Goal: Navigation & Orientation: Find specific page/section

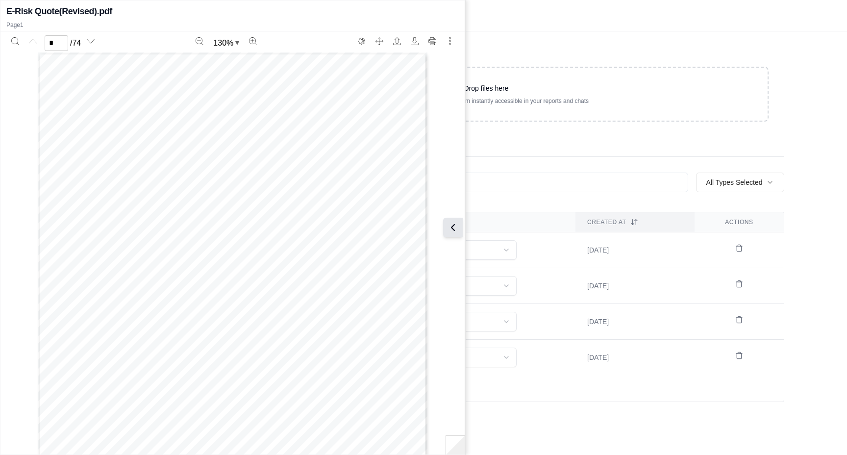
click at [453, 225] on icon at bounding box center [452, 227] width 3 height 6
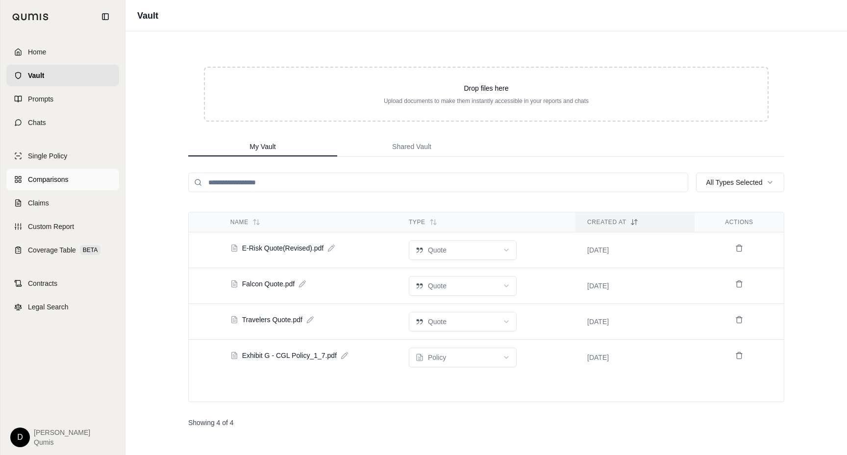
click at [62, 176] on span "Comparisons" at bounding box center [48, 179] width 40 height 10
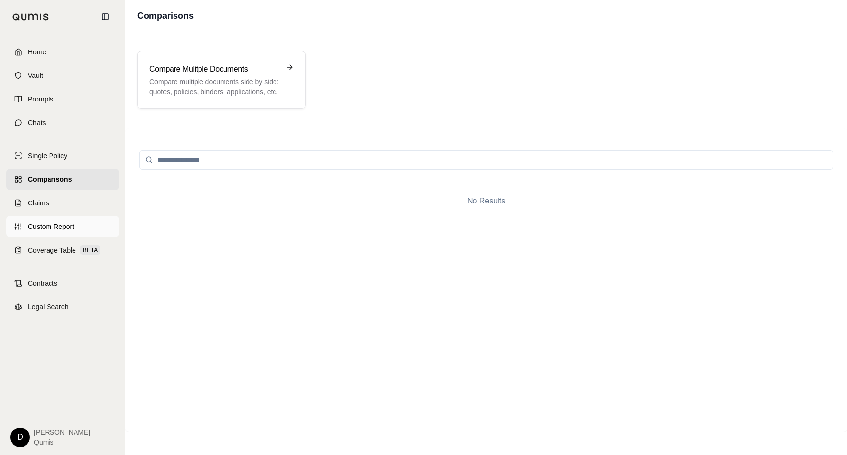
click at [73, 218] on link "Custom Report" at bounding box center [62, 227] width 113 height 22
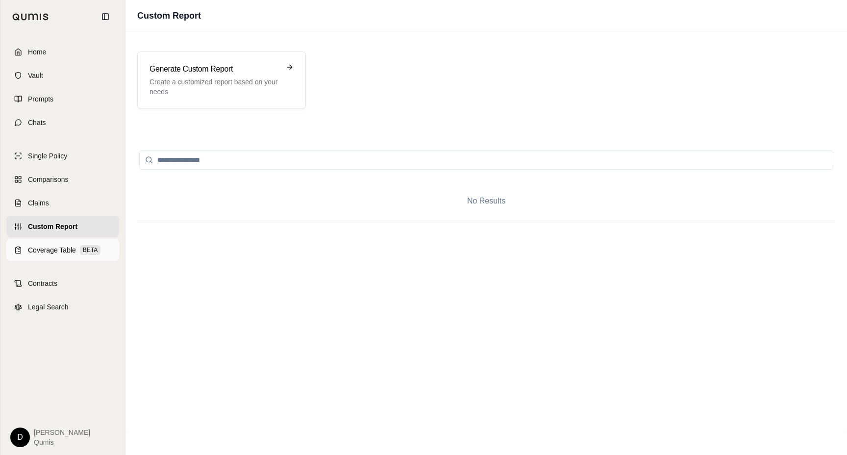
click at [66, 251] on span "Coverage Table" at bounding box center [52, 250] width 48 height 10
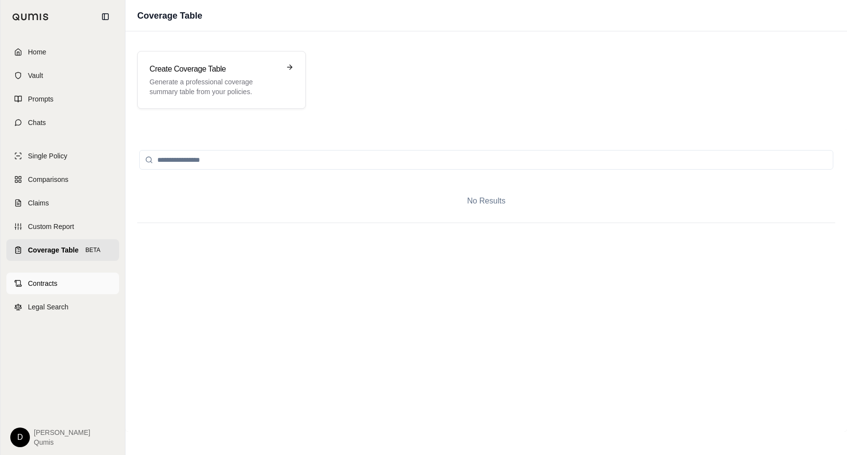
click at [60, 286] on link "Contracts" at bounding box center [62, 283] width 113 height 22
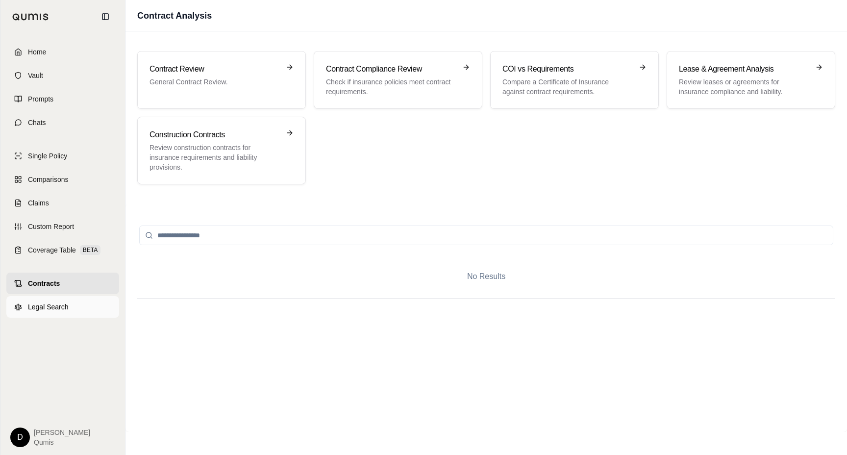
click at [61, 307] on span "Legal Search" at bounding box center [48, 307] width 41 height 10
